Goal: Use online tool/utility: Use online tool/utility

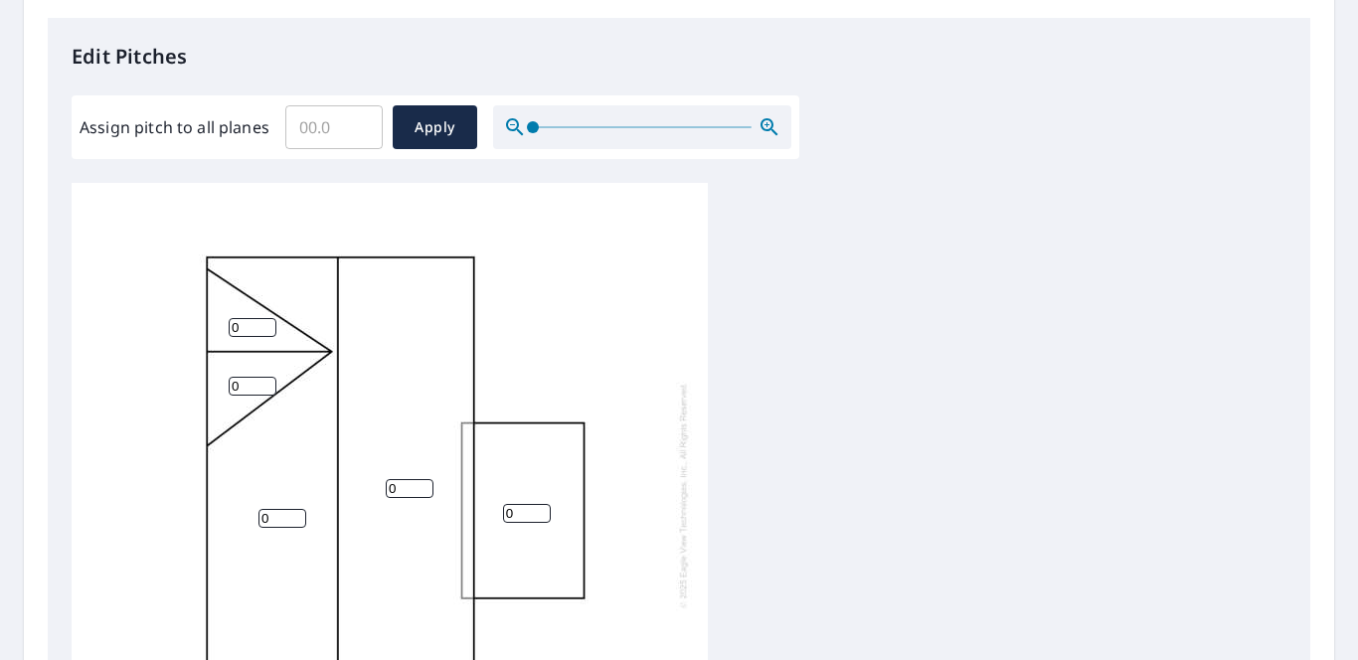
scroll to position [520, 0]
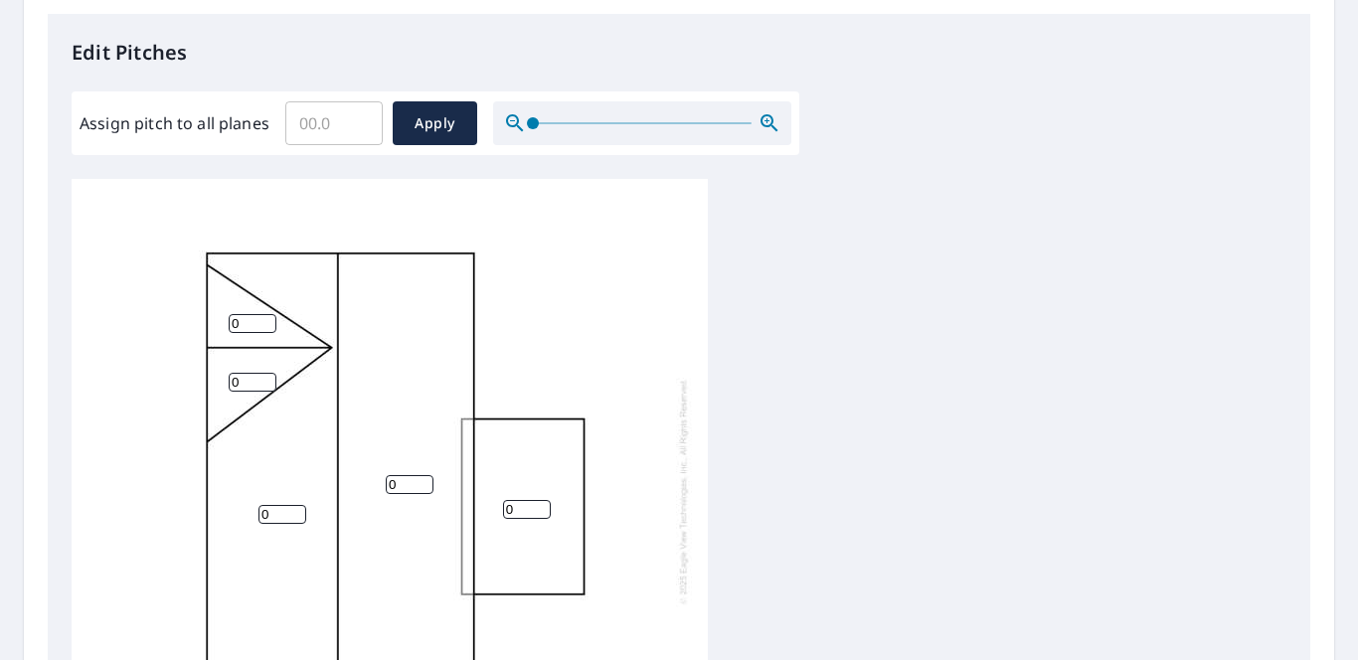
click at [285, 512] on input "0" at bounding box center [283, 514] width 48 height 19
type input "5"
click at [409, 486] on input "0" at bounding box center [410, 484] width 48 height 19
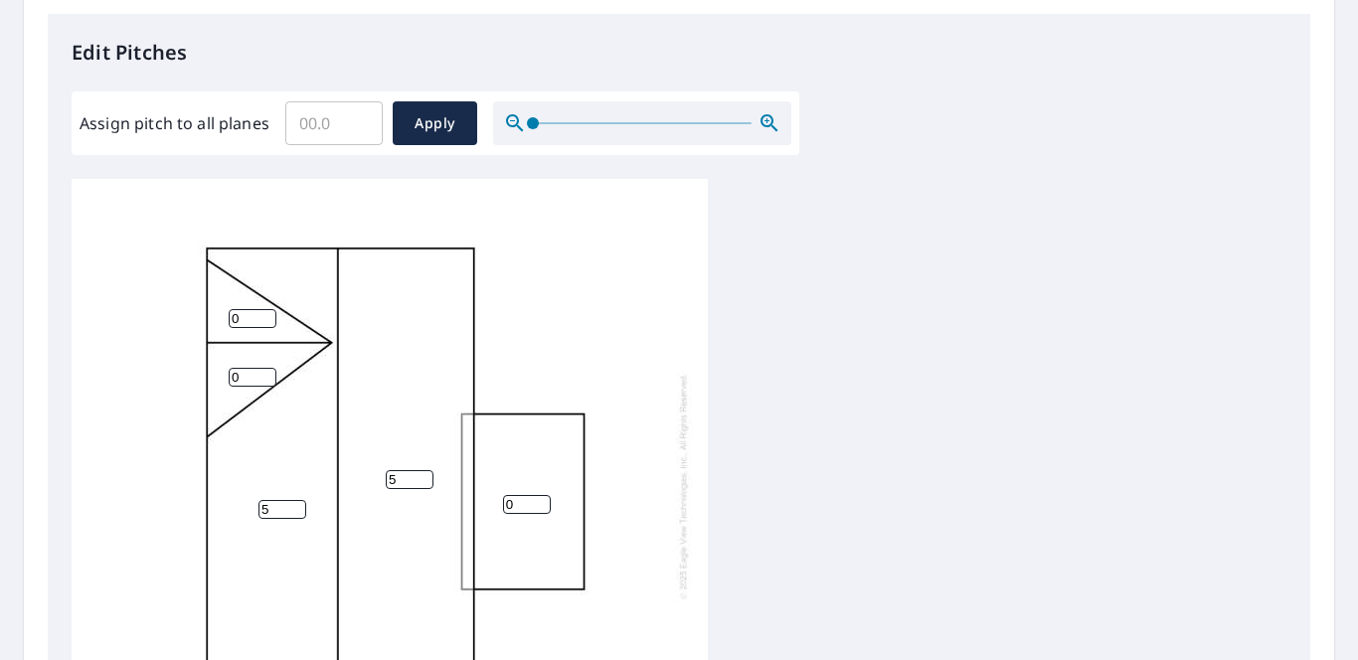
type input "5"
type input "1"
click at [259, 368] on input "1" at bounding box center [253, 377] width 48 height 19
type input "6"
click at [250, 309] on input "0" at bounding box center [253, 318] width 48 height 19
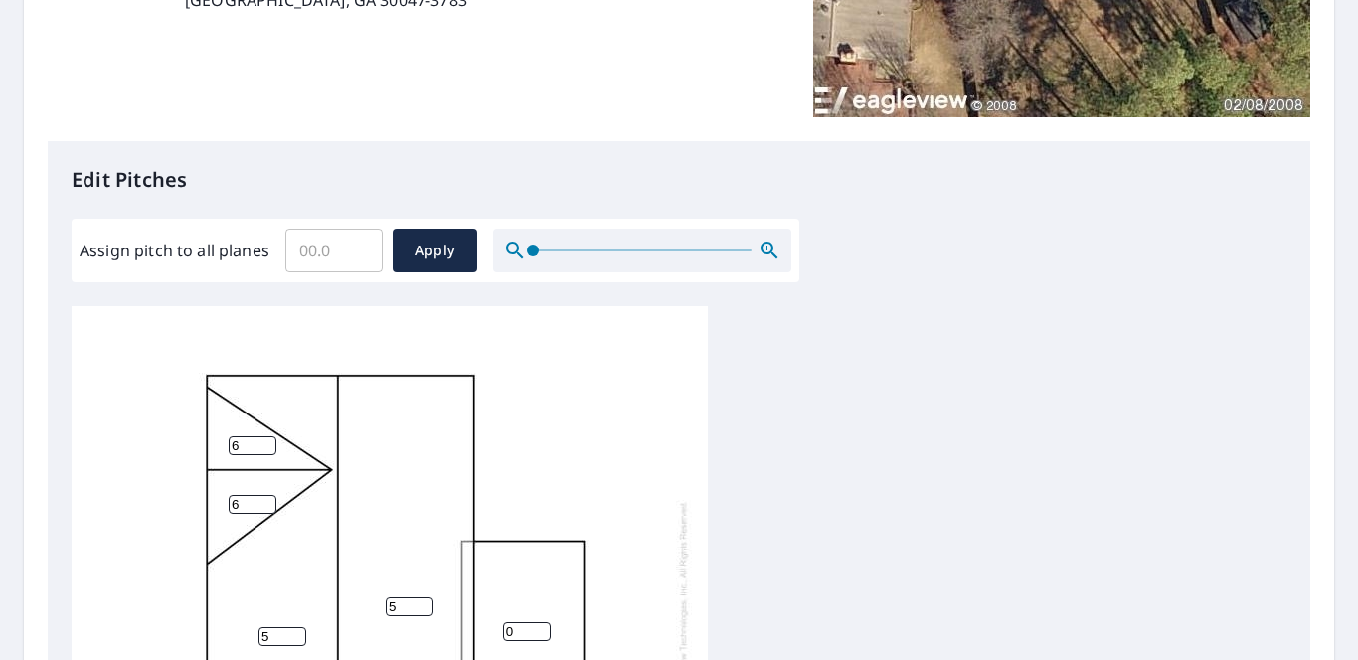
scroll to position [395, 0]
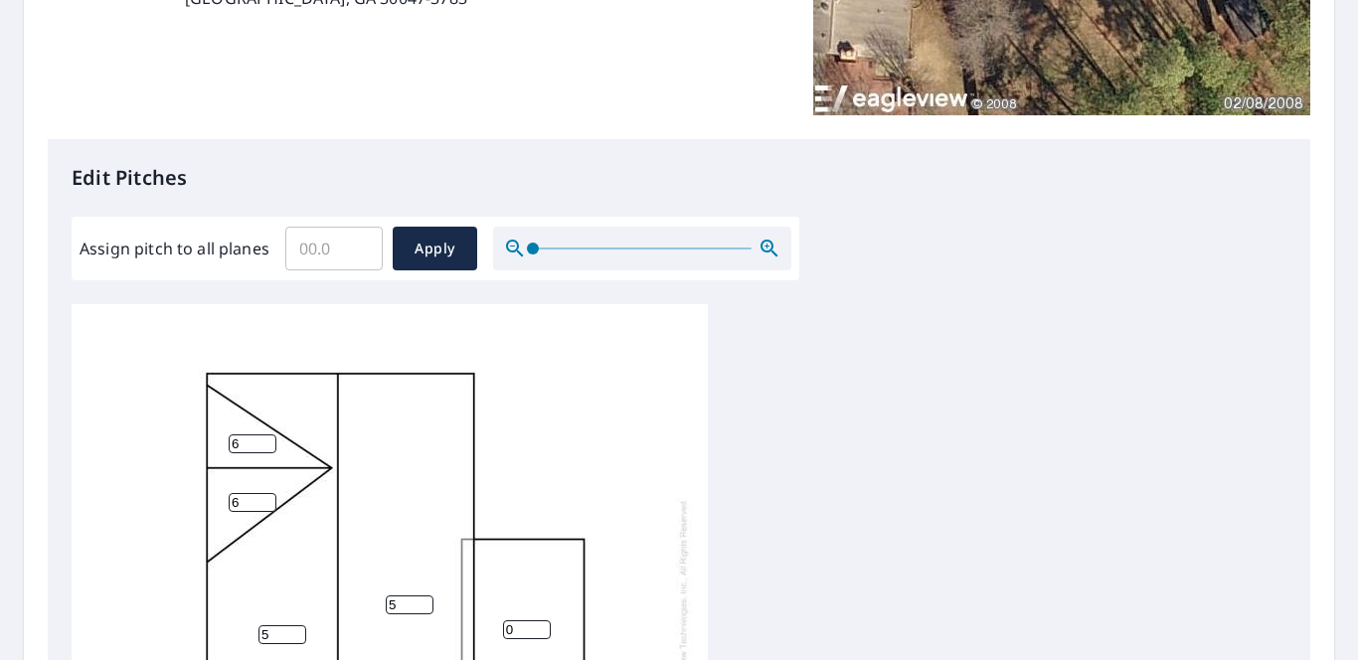
type input "6"
click at [525, 620] on input "0" at bounding box center [527, 629] width 48 height 19
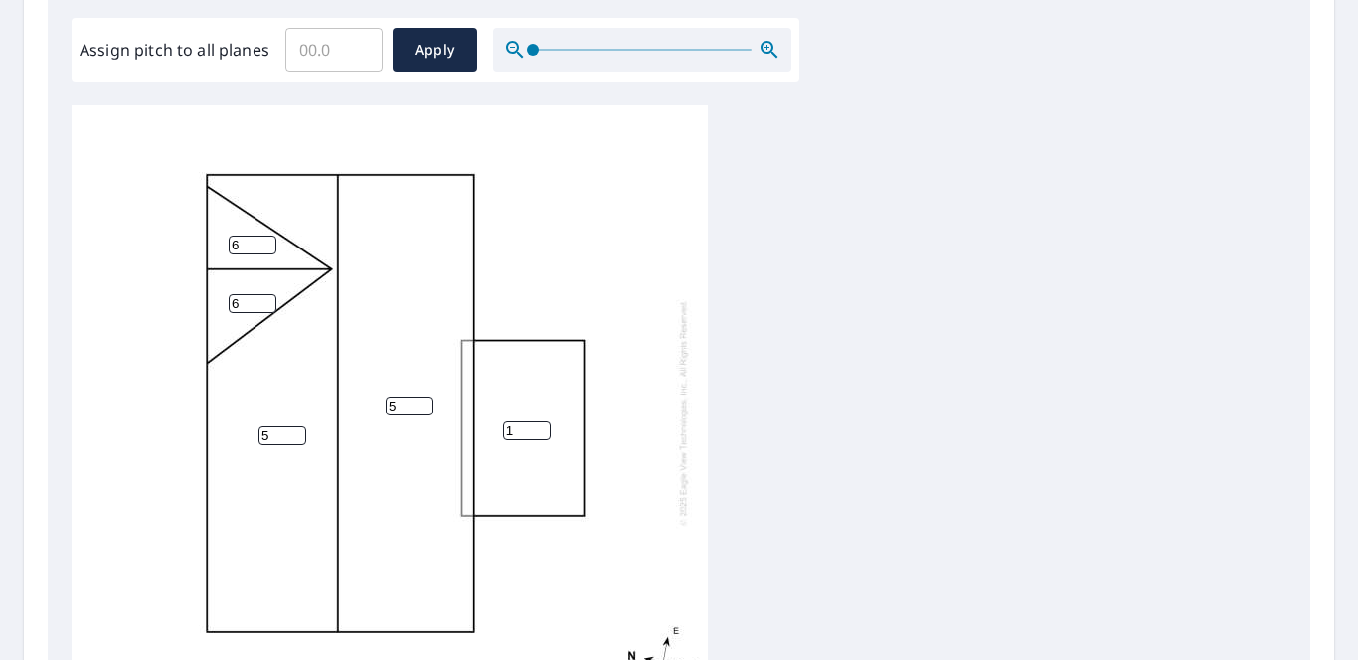
scroll to position [914, 0]
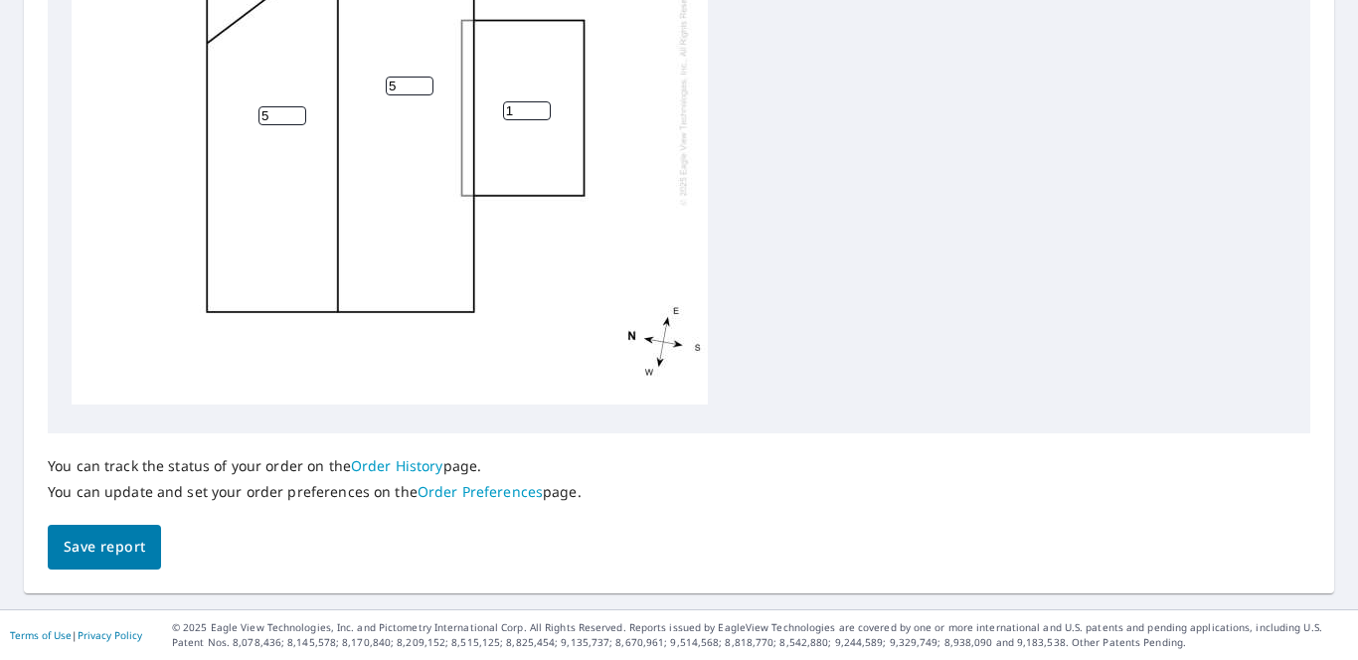
type input "1"
click at [102, 564] on button "Save report" at bounding box center [104, 547] width 113 height 45
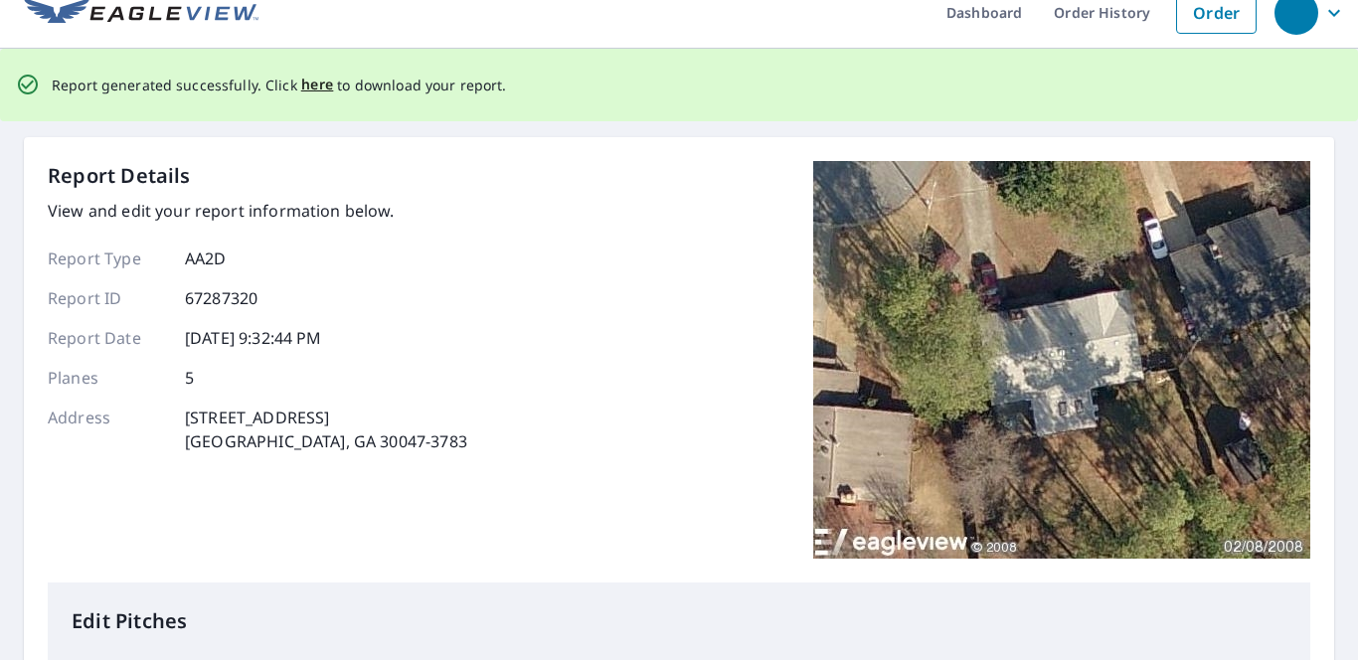
scroll to position [0, 0]
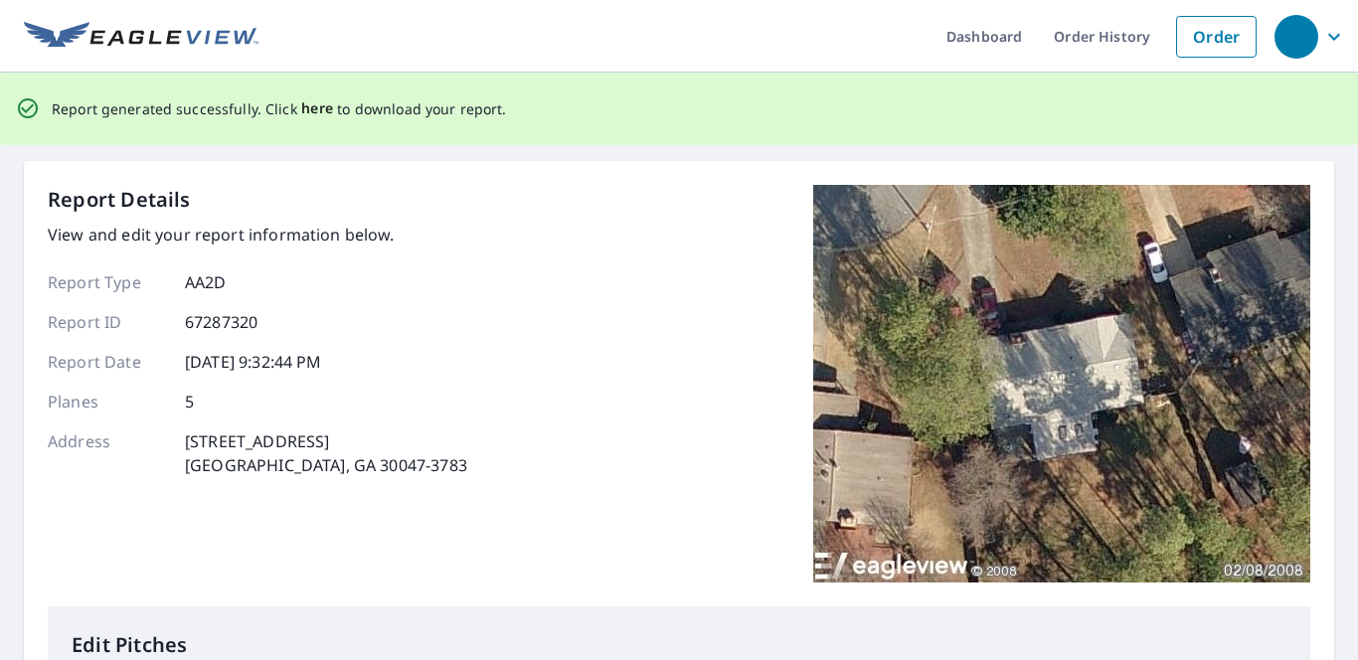
click at [309, 113] on span "here" at bounding box center [317, 108] width 33 height 25
